Goal: Task Accomplishment & Management: Manage account settings

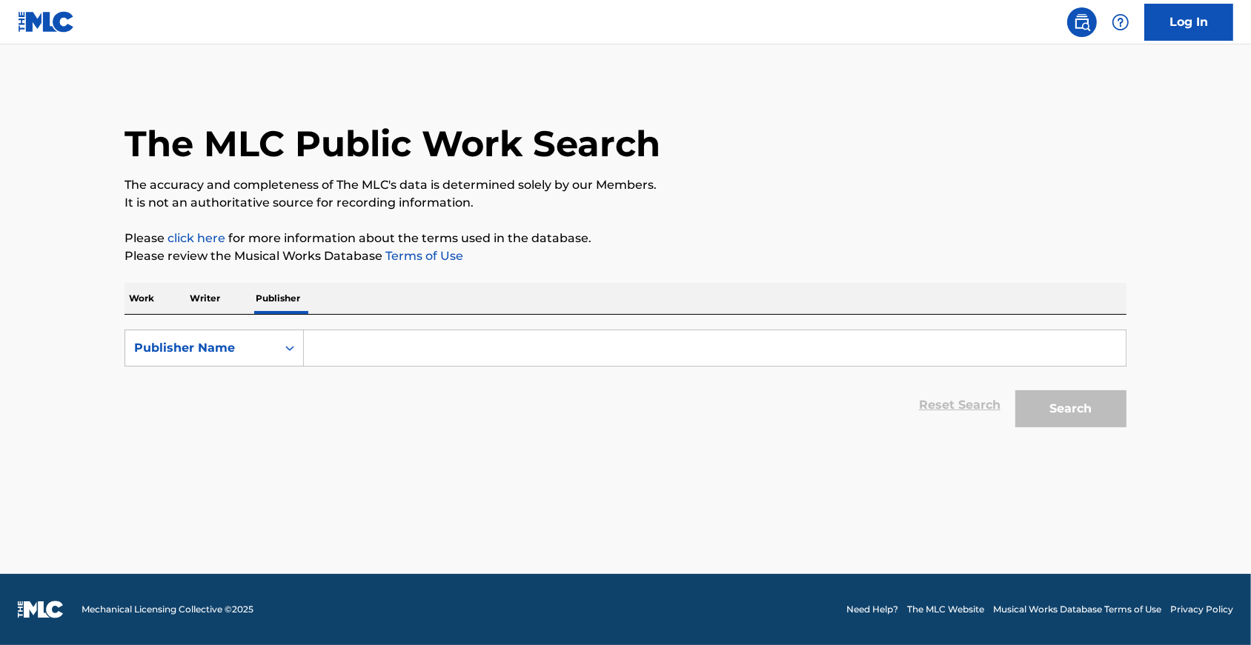
click at [1184, 25] on link "Log In" at bounding box center [1188, 22] width 89 height 37
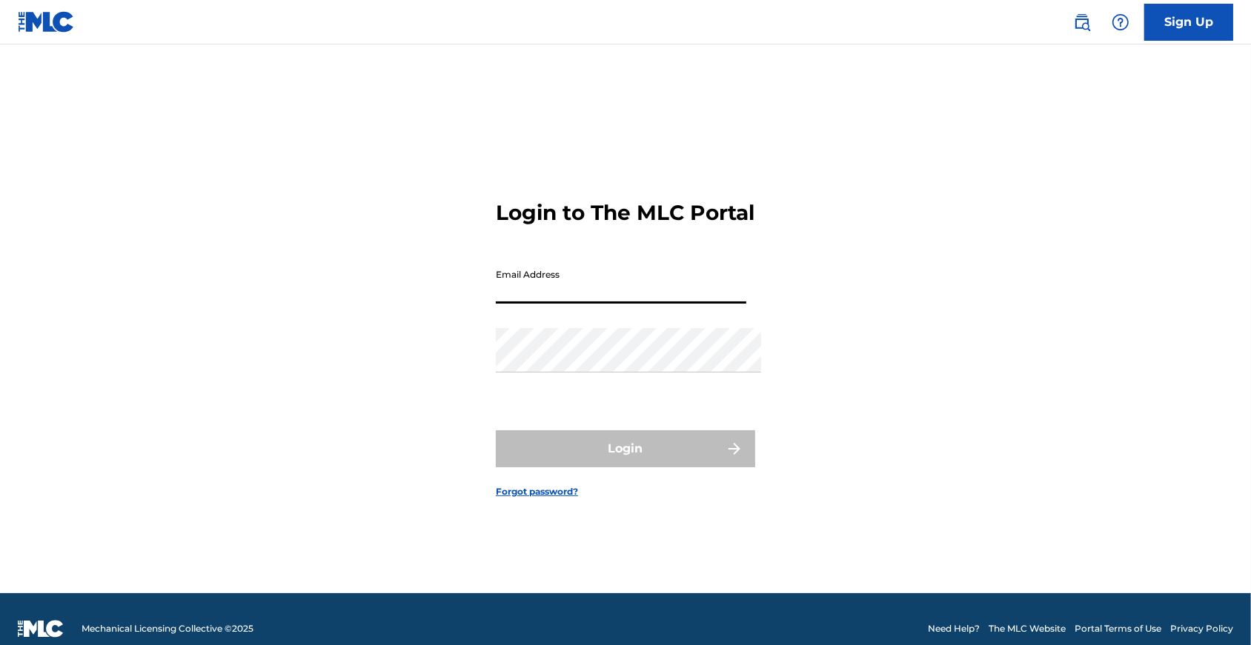
type input "[EMAIL_ADDRESS][DOMAIN_NAME]"
click at [625, 456] on button "Login" at bounding box center [625, 448] width 259 height 37
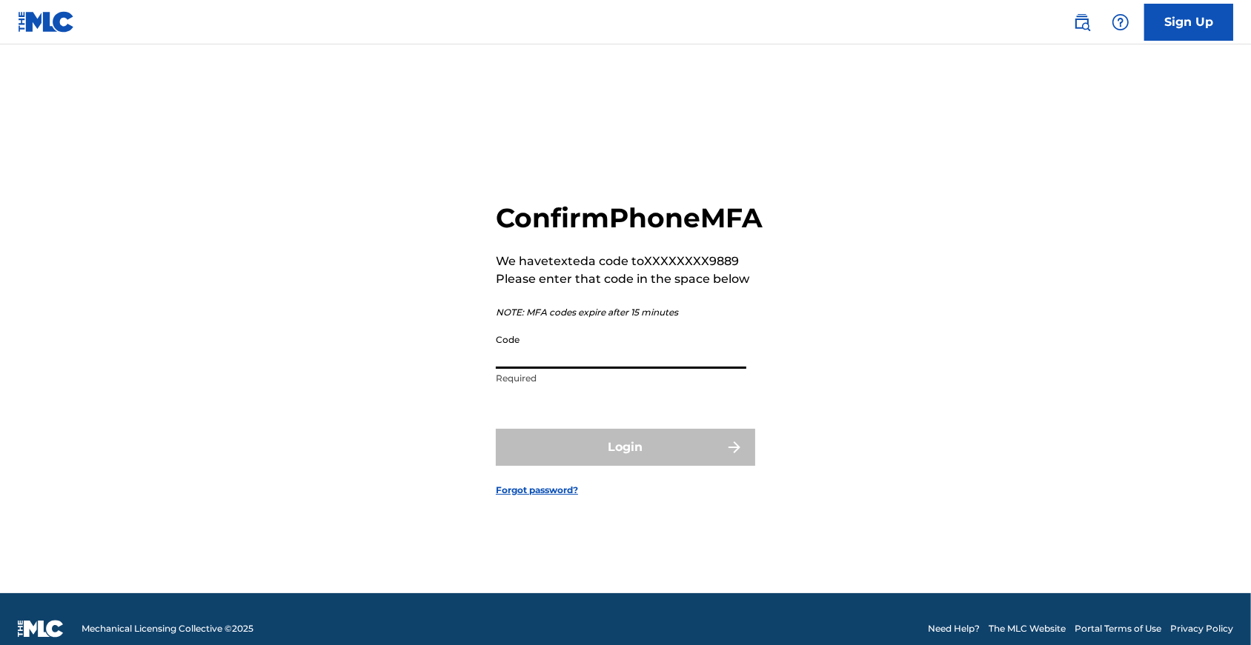
click at [604, 369] on input "Code" at bounding box center [621, 348] width 250 height 42
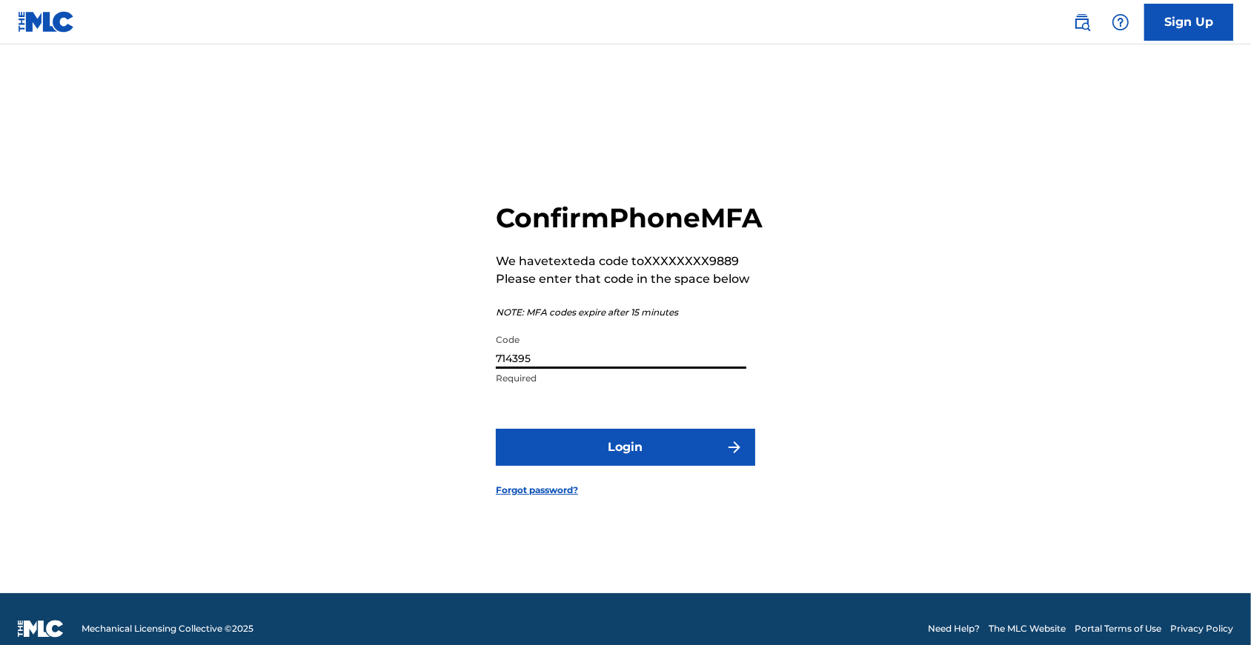
type input "714395"
click at [586, 466] on button "Login" at bounding box center [625, 447] width 259 height 37
